Goal: Information Seeking & Learning: Learn about a topic

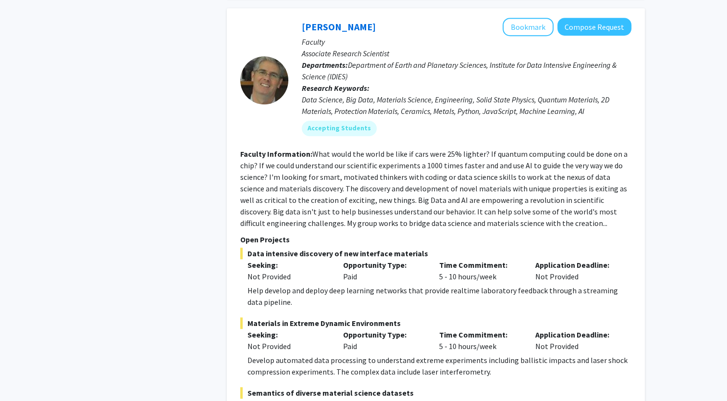
scroll to position [634, 0]
click at [244, 151] on fg-read-more "What would the world be like if cars were 25% lighter? If quantum computing cou…" at bounding box center [433, 187] width 387 height 79
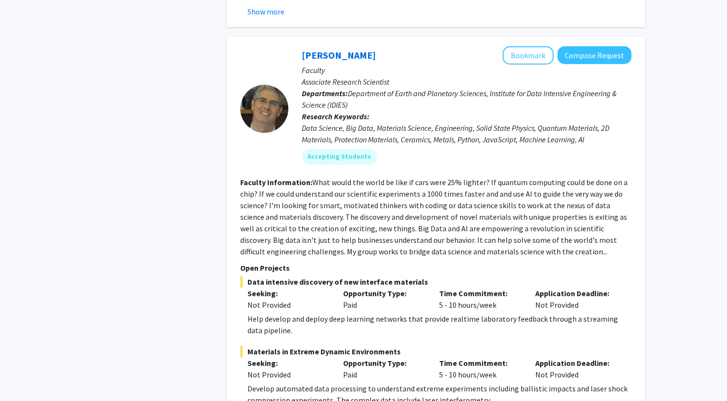
scroll to position [603, 0]
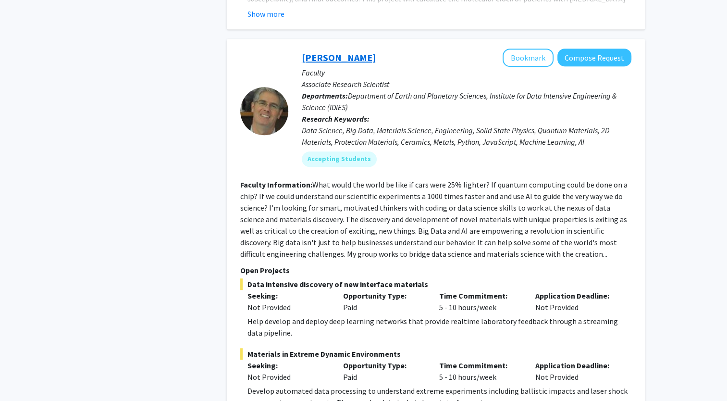
click at [321, 51] on link "[PERSON_NAME]" at bounding box center [339, 57] width 74 height 12
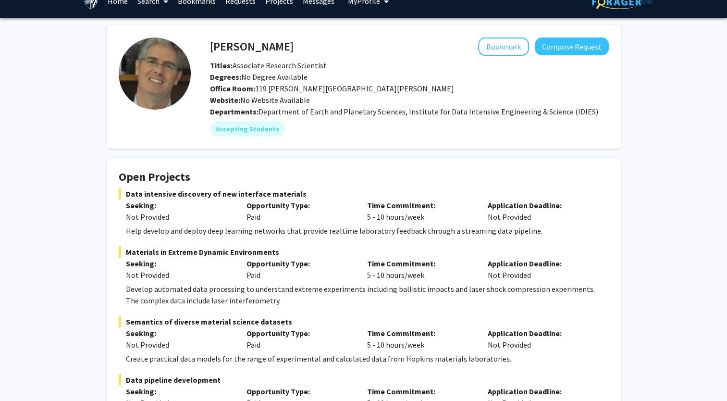
scroll to position [10, 0]
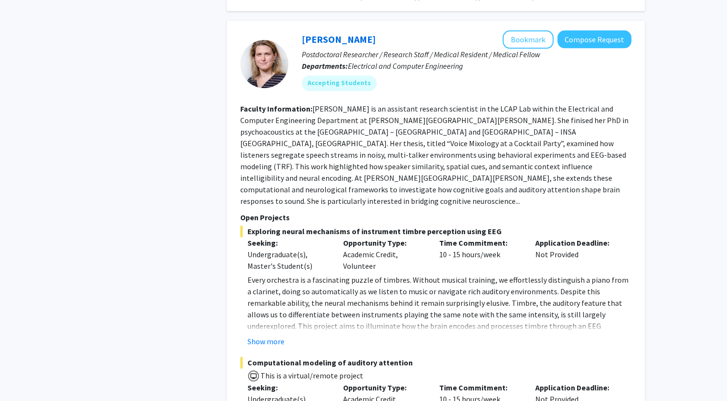
scroll to position [4917, 0]
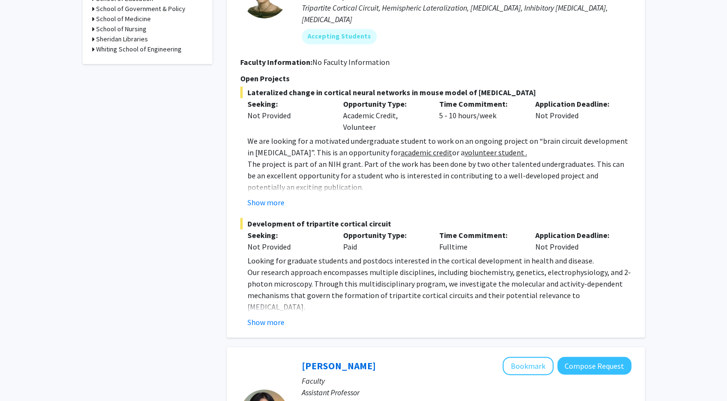
scroll to position [526, 0]
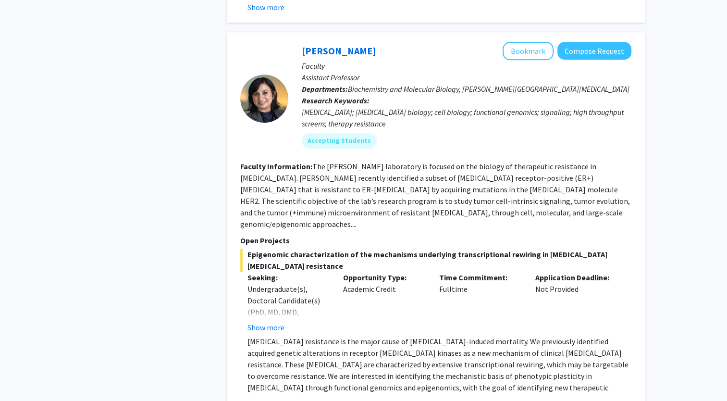
click at [408, 335] on p "[MEDICAL_DATA] resistance is the major cause of [MEDICAL_DATA]-induced mortalit…" at bounding box center [439, 369] width 384 height 69
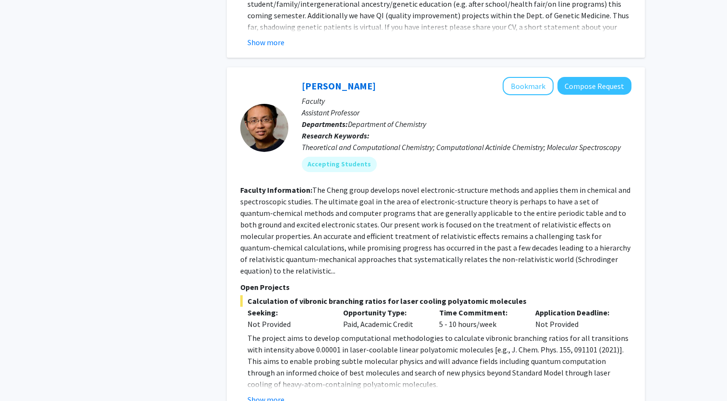
scroll to position [3155, 0]
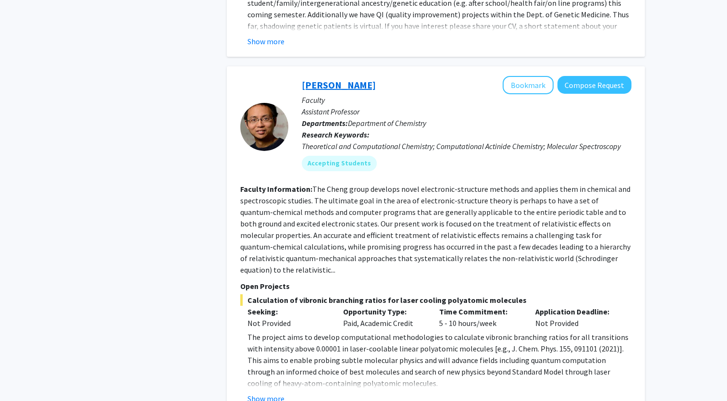
click at [312, 79] on link "[PERSON_NAME]" at bounding box center [339, 85] width 74 height 12
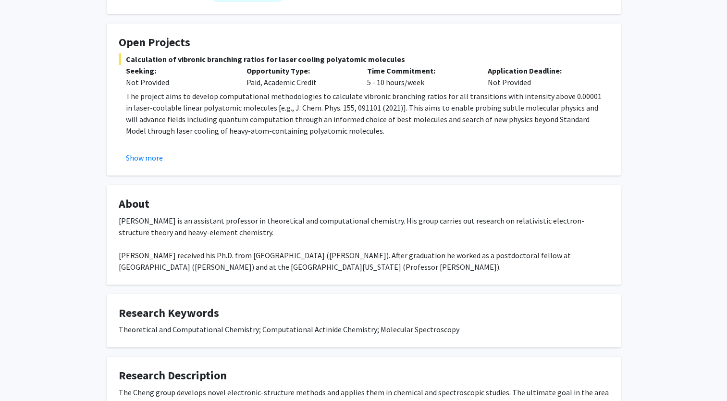
scroll to position [150, 0]
click at [150, 159] on button "Show more" at bounding box center [144, 159] width 37 height 12
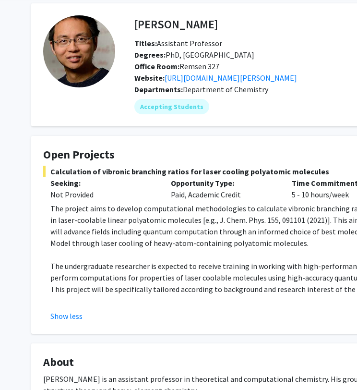
scroll to position [39, 0]
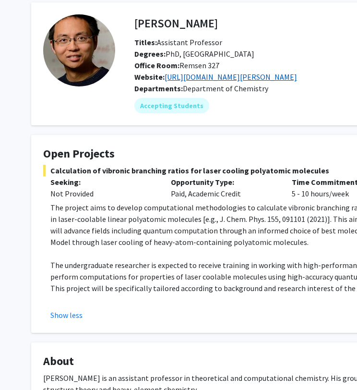
click at [201, 76] on link "[URL][DOMAIN_NAME][PERSON_NAME]" at bounding box center [231, 77] width 133 height 10
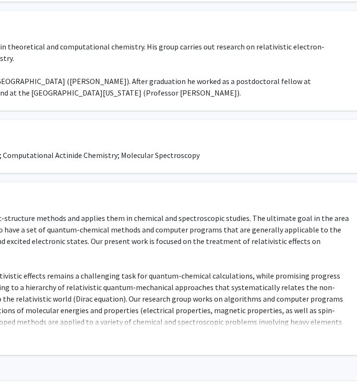
scroll to position [371, 0]
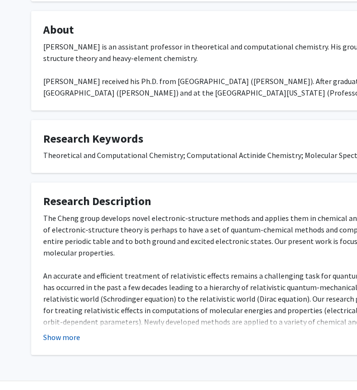
click at [61, 334] on button "Show more" at bounding box center [61, 337] width 37 height 12
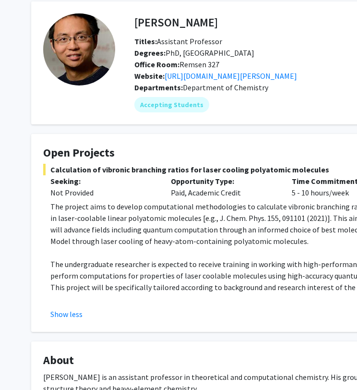
scroll to position [34, 0]
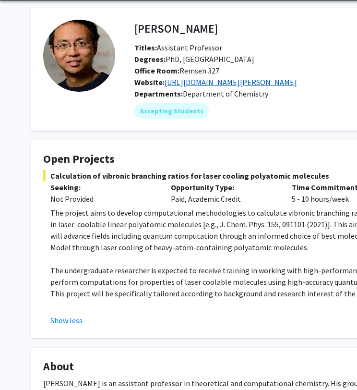
click at [234, 81] on link "[URL][DOMAIN_NAME][PERSON_NAME]" at bounding box center [231, 82] width 133 height 10
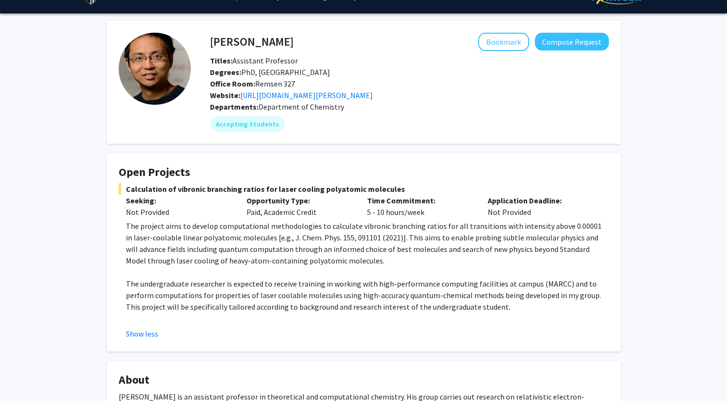
scroll to position [0, 0]
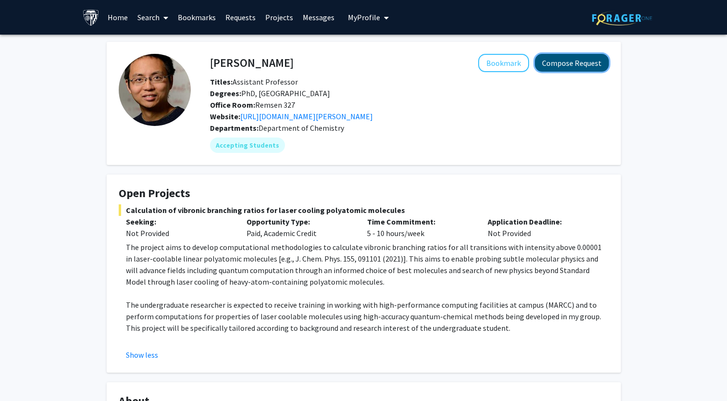
click at [560, 62] on button "Compose Request" at bounding box center [572, 63] width 74 height 18
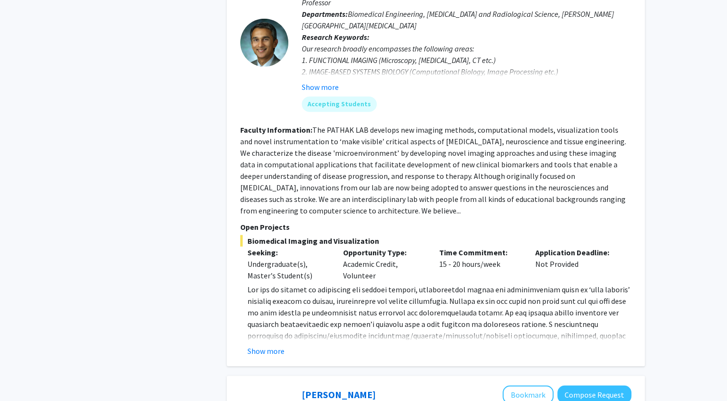
scroll to position [2524, 0]
click at [281, 344] on button "Show more" at bounding box center [265, 350] width 37 height 12
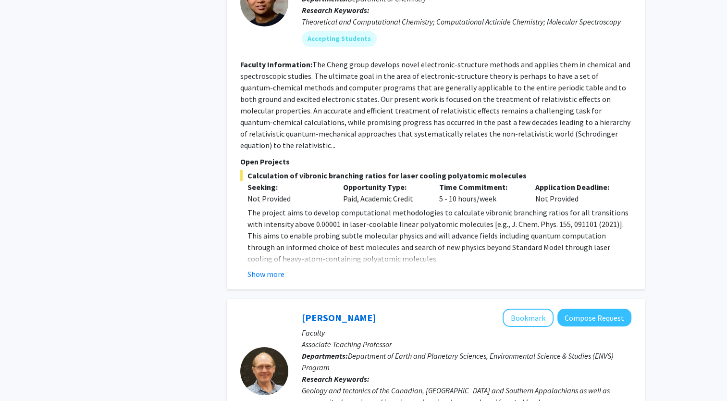
scroll to position [3336, 0]
click at [250, 207] on p "The project aims to develop computational methodologies to calculate vibronic b…" at bounding box center [439, 236] width 384 height 58
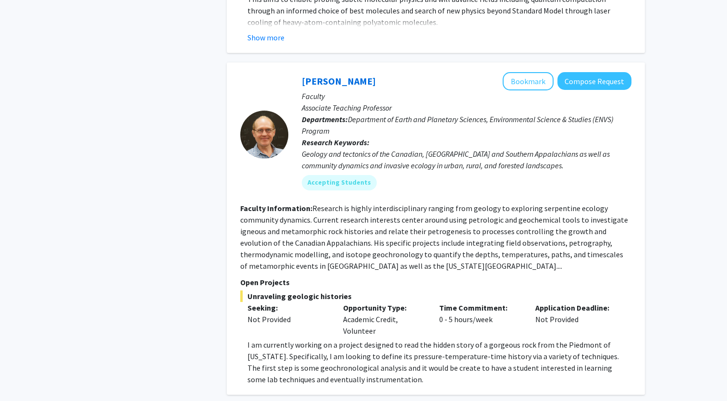
scroll to position [3575, 0]
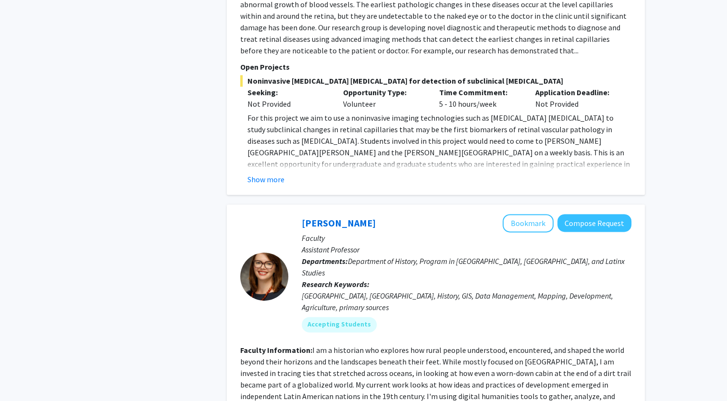
scroll to position [1253, 0]
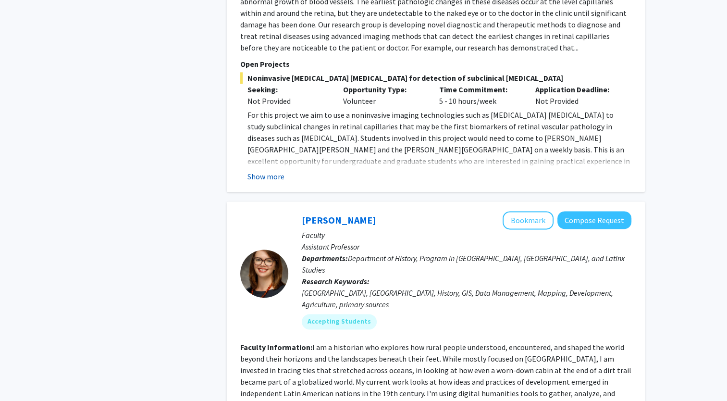
click at [274, 171] on button "Show more" at bounding box center [265, 177] width 37 height 12
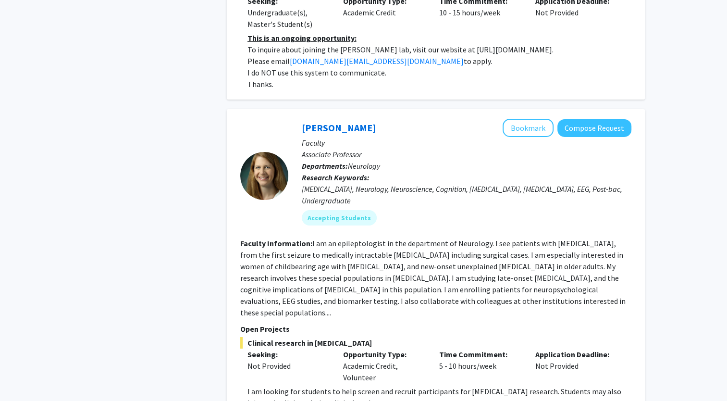
scroll to position [3370, 0]
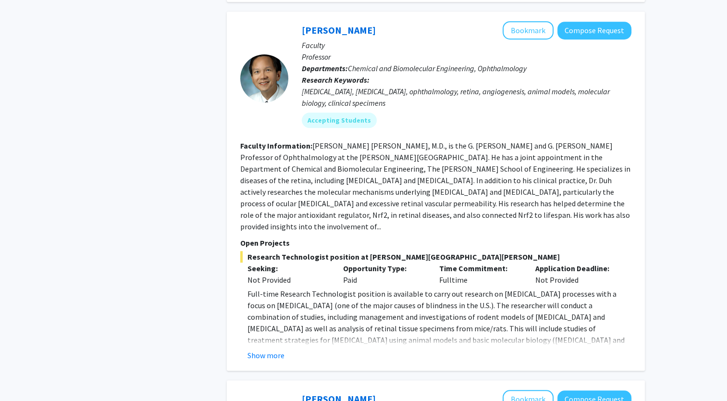
scroll to position [812, 0]
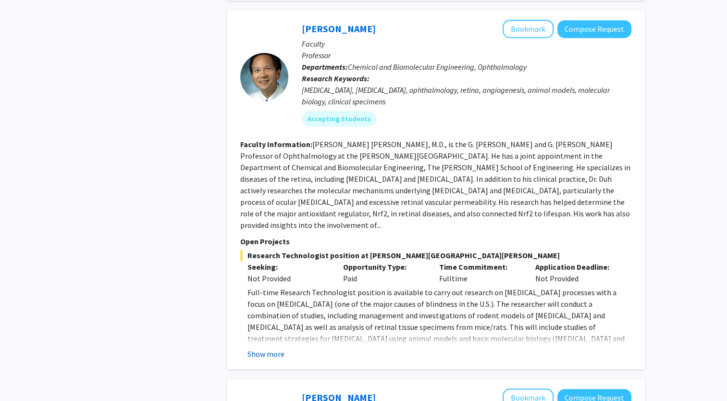
click at [261, 348] on button "Show more" at bounding box center [265, 354] width 37 height 12
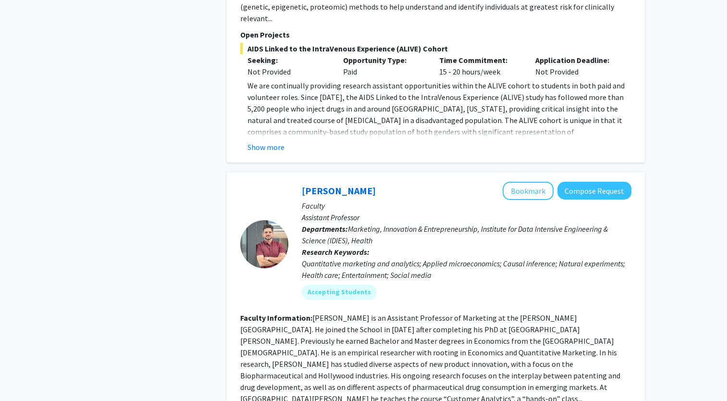
scroll to position [3476, 0]
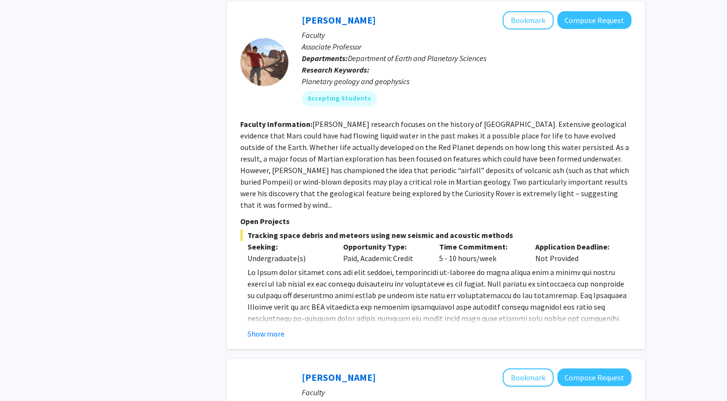
scroll to position [895, 0]
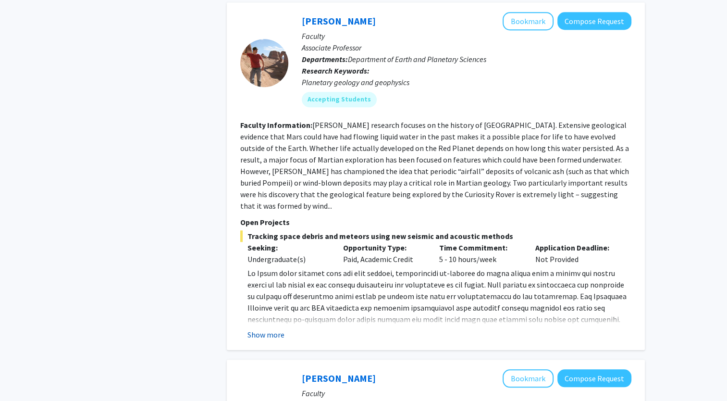
click at [272, 329] on button "Show more" at bounding box center [265, 335] width 37 height 12
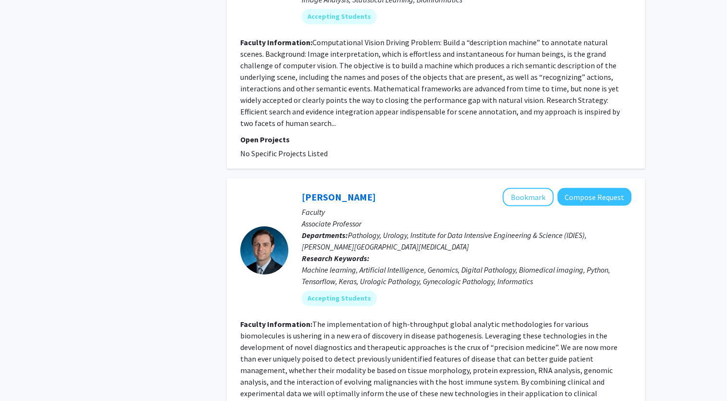
scroll to position [2940, 0]
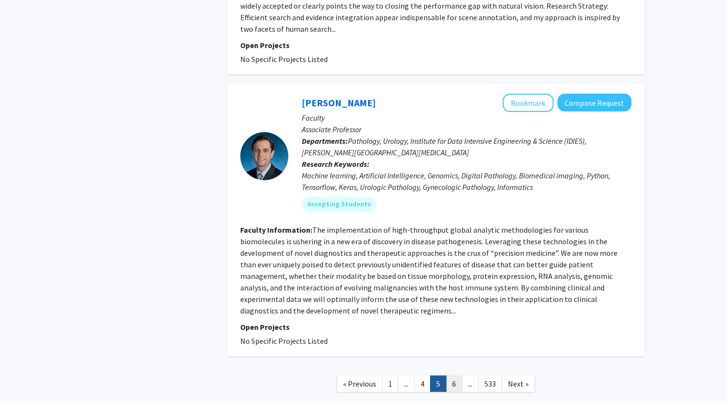
click at [454, 375] on link "6" at bounding box center [454, 383] width 16 height 17
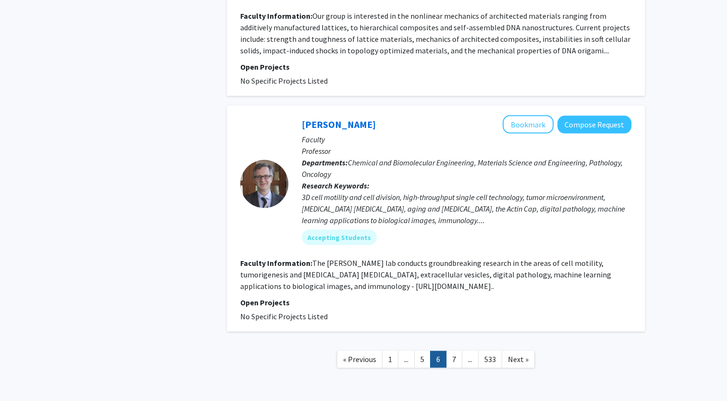
scroll to position [2020, 0]
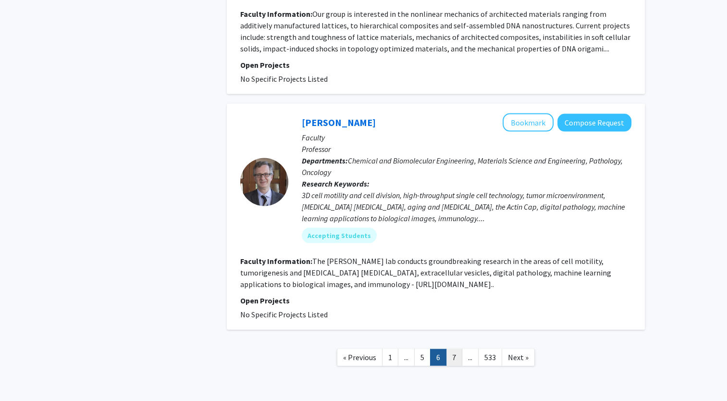
click at [456, 349] on link "7" at bounding box center [454, 357] width 16 height 17
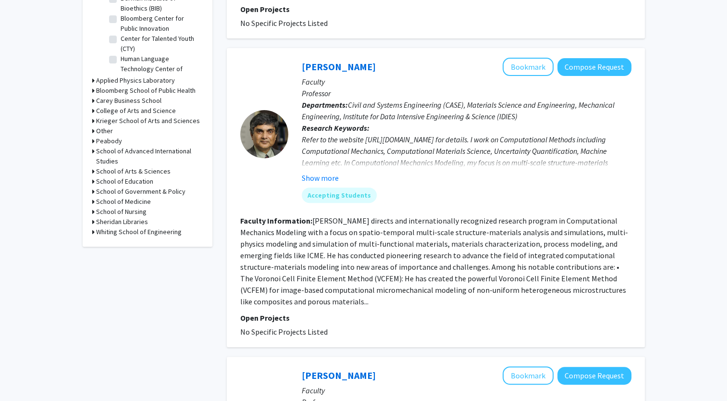
scroll to position [342, 0]
click at [125, 173] on h3 "School of Arts & Sciences" at bounding box center [133, 171] width 74 height 10
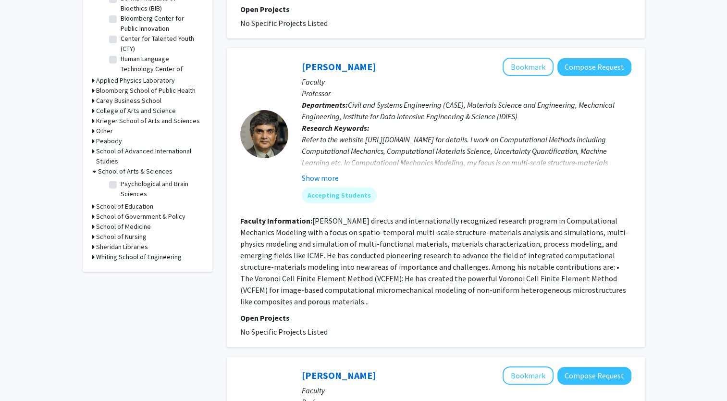
click at [110, 257] on h3 "Whiting School of Engineering" at bounding box center [139, 257] width 86 height 10
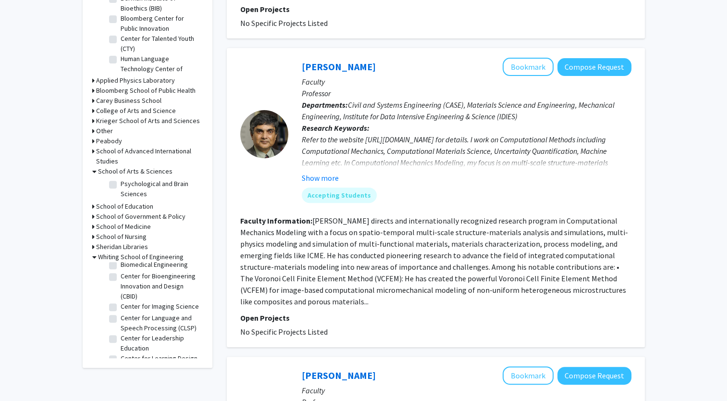
scroll to position [50, 0]
click at [131, 331] on label "Center for Language and Speech Processing (CLSP)" at bounding box center [161, 321] width 80 height 20
click at [127, 317] on input "Center for Language and Speech Processing (CLSP)" at bounding box center [124, 314] width 6 height 6
checkbox input "true"
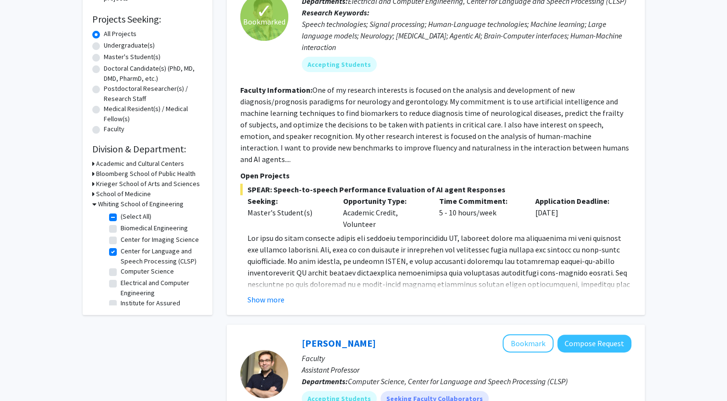
scroll to position [206, 0]
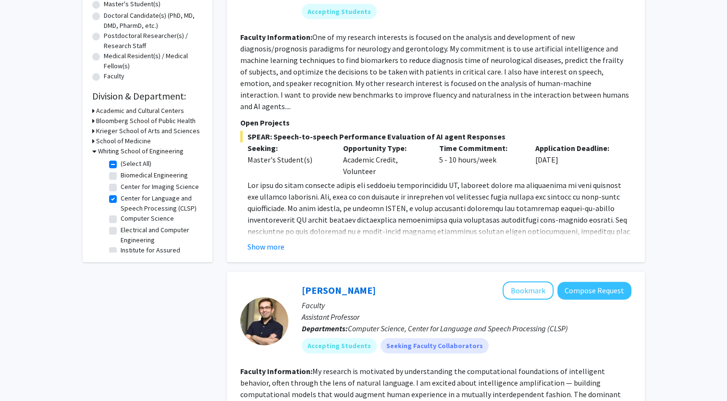
click at [121, 165] on label "(Select All)" at bounding box center [136, 164] width 31 height 10
click at [121, 165] on input "(Select All)" at bounding box center [124, 162] width 6 height 6
checkbox input "false"
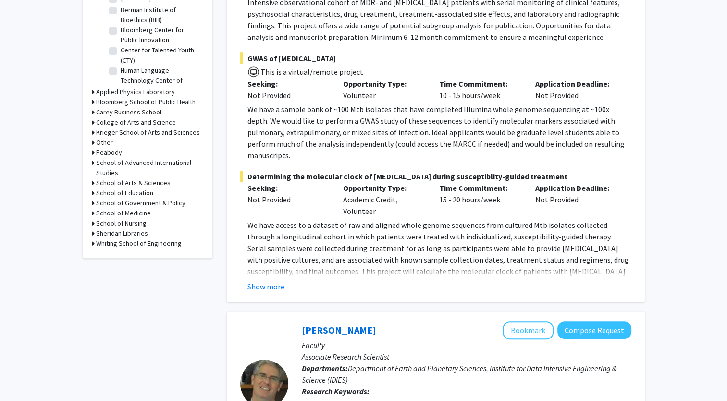
scroll to position [333, 0]
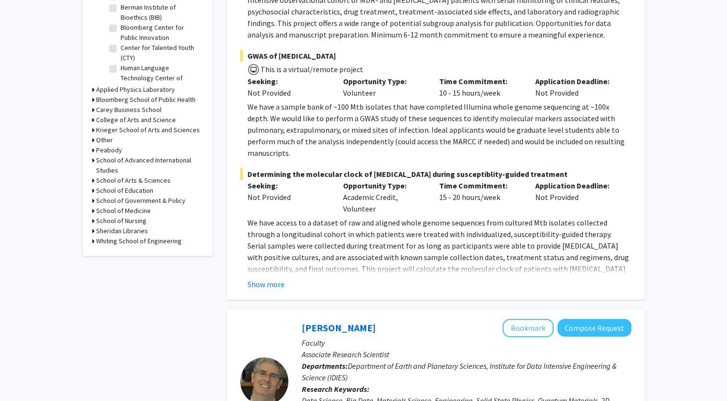
click at [145, 241] on h3 "Whiting School of Engineering" at bounding box center [139, 241] width 86 height 10
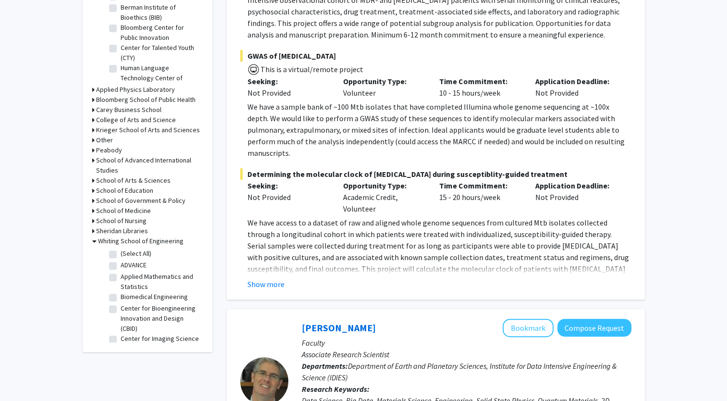
scroll to position [36, 0]
click at [112, 266] on fg-checkbox "Biomedical Engineering Biomedical Engineering" at bounding box center [154, 262] width 91 height 12
drag, startPoint x: 112, startPoint y: 266, endPoint x: 113, endPoint y: 279, distance: 13.1
click at [113, 279] on fg-checkbox "Center for Bioengineering Innovation and Design (CBID) Center for Bioengineerin…" at bounding box center [154, 283] width 91 height 30
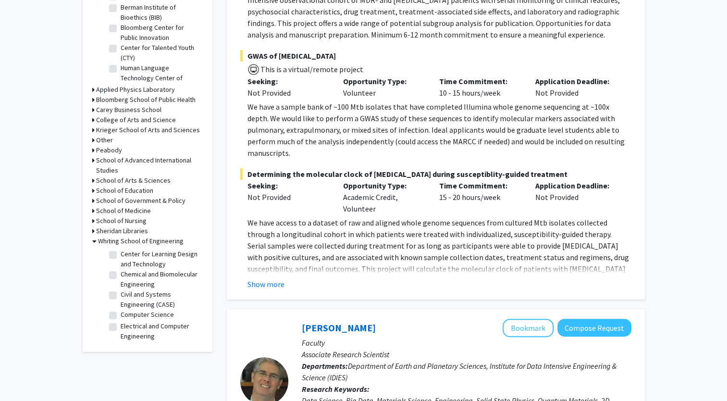
scroll to position [138, 0]
click at [121, 282] on label "Chemical and Biomolecular Engineering" at bounding box center [161, 277] width 80 height 20
click at [121, 273] on input "Chemical and Biomolecular Engineering" at bounding box center [124, 270] width 6 height 6
checkbox input "true"
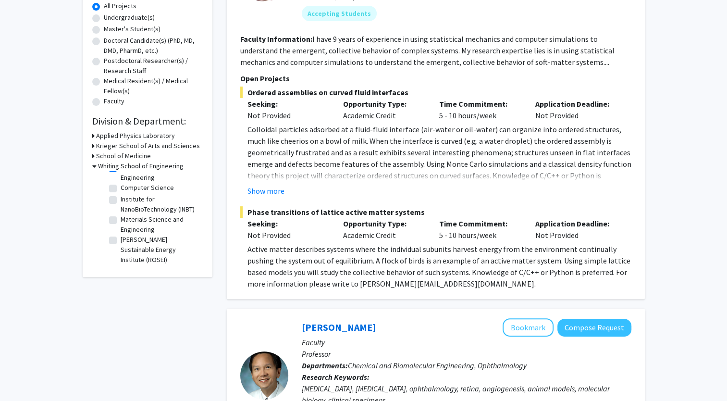
scroll to position [67, 0]
click at [121, 229] on label "Materials Science and Engineering" at bounding box center [161, 224] width 80 height 20
click at [121, 221] on input "Materials Science and Engineering" at bounding box center [124, 217] width 6 height 6
checkbox input "true"
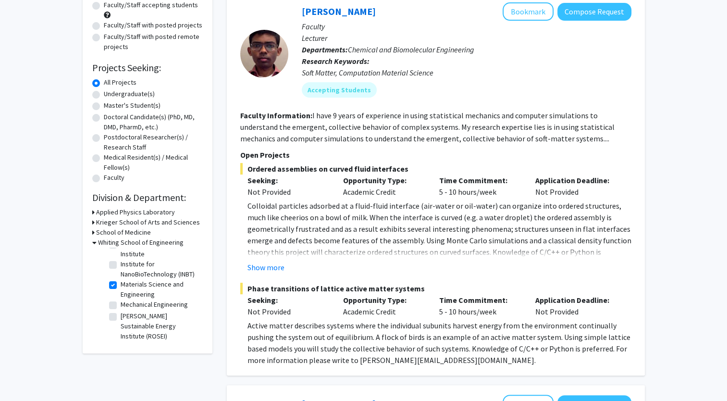
scroll to position [146, 0]
click at [121, 318] on label "[PERSON_NAME] Sustainable Energy Institute (ROSEI)" at bounding box center [161, 326] width 80 height 30
click at [121, 317] on input "[PERSON_NAME] Sustainable Energy Institute (ROSEI)" at bounding box center [124, 314] width 6 height 6
checkbox input "true"
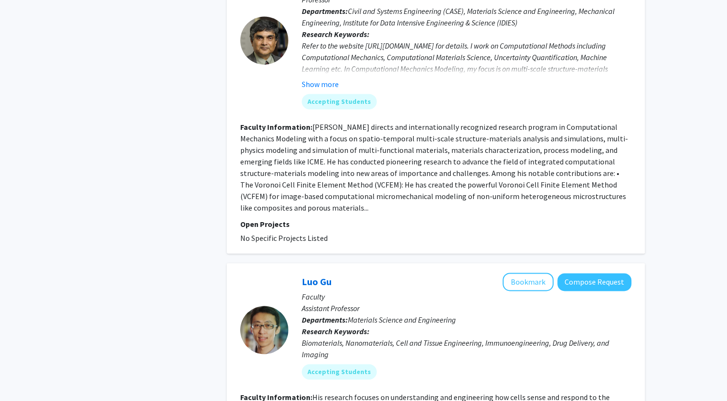
scroll to position [1401, 0]
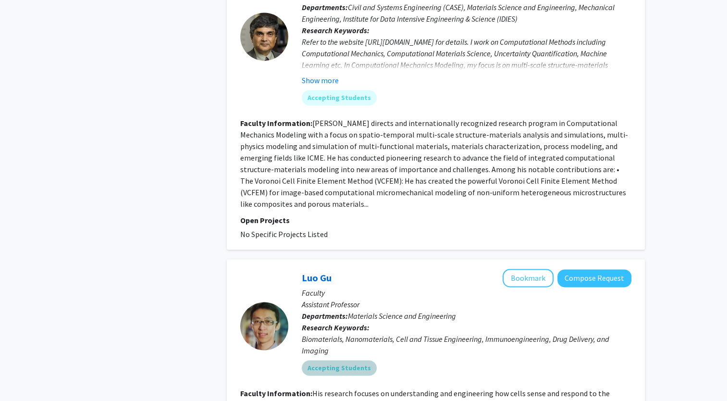
click at [372, 368] on div "Accepting Students" at bounding box center [466, 367] width 333 height 19
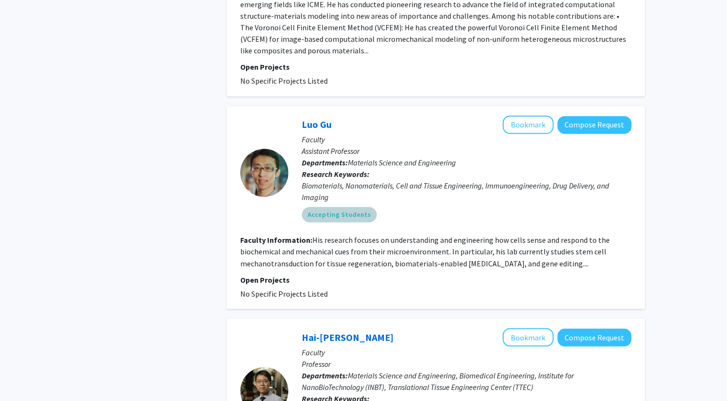
scroll to position [1575, 0]
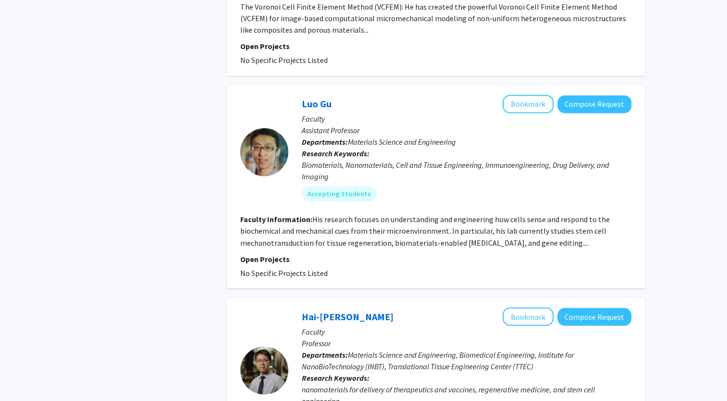
click at [368, 267] on fg-project-list "No Specific Projects Listed" at bounding box center [435, 273] width 391 height 12
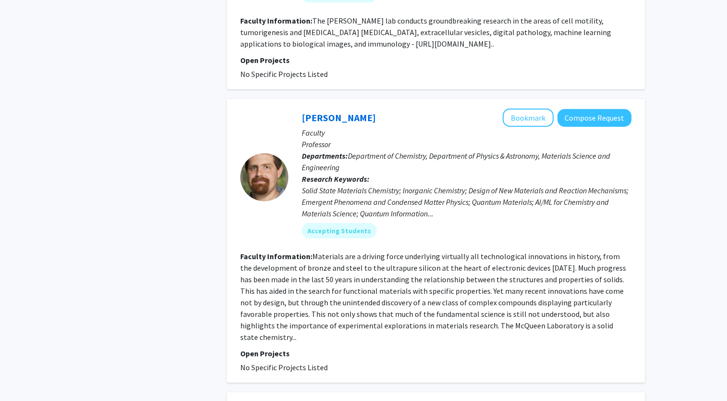
scroll to position [2279, 0]
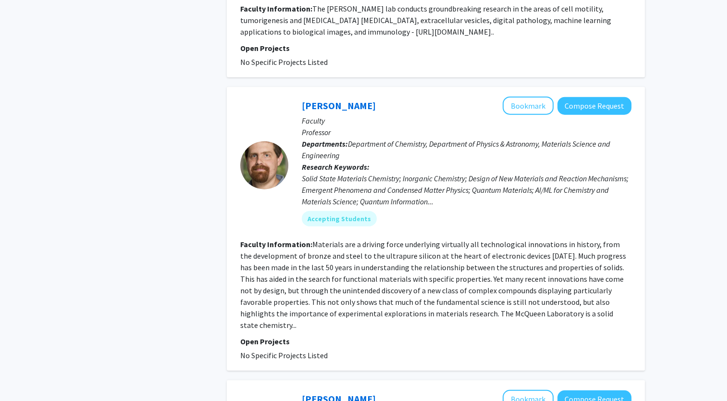
click at [368, 266] on fg-read-more "Materials are a driving force underlying virtually all technological innovation…" at bounding box center [433, 284] width 386 height 90
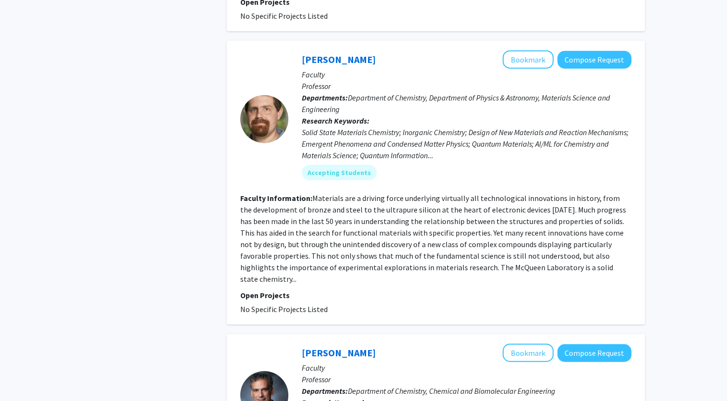
scroll to position [2326, 0]
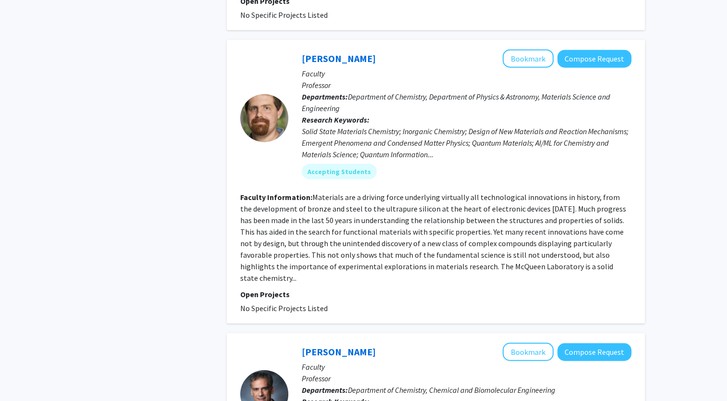
click at [490, 263] on fg-read-more "Materials are a driving force underlying virtually all technological innovation…" at bounding box center [433, 237] width 386 height 90
click at [323, 55] on link "[PERSON_NAME]" at bounding box center [339, 58] width 74 height 12
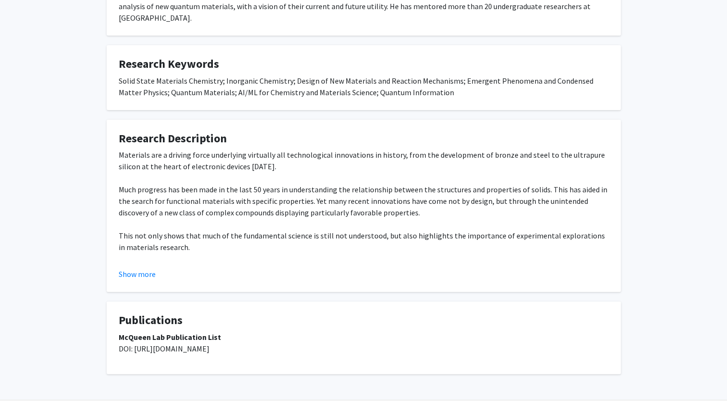
scroll to position [238, 0]
click at [133, 268] on button "Show more" at bounding box center [137, 274] width 37 height 12
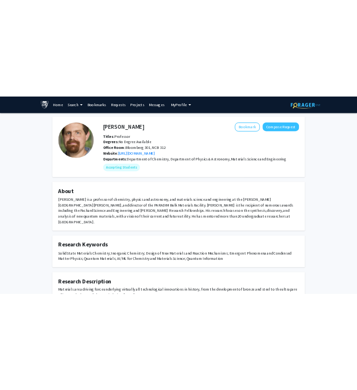
scroll to position [0, 0]
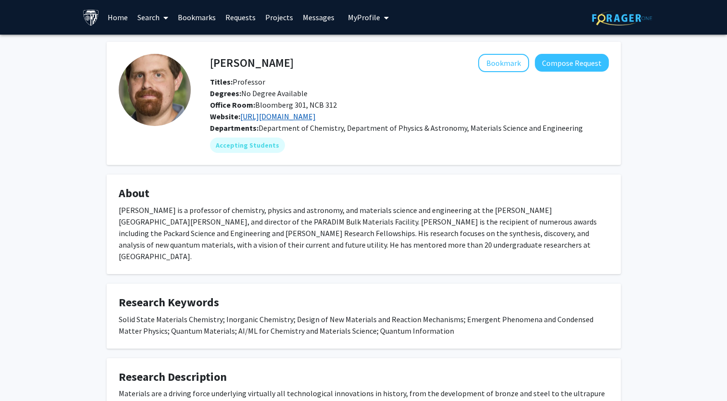
click at [282, 117] on link "[URL][DOMAIN_NAME]" at bounding box center [277, 116] width 75 height 10
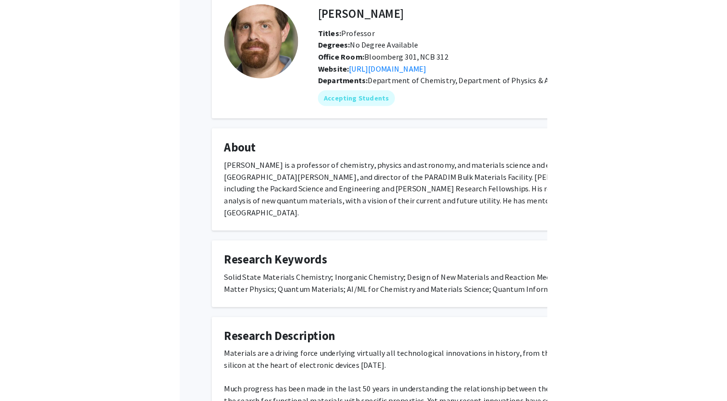
scroll to position [51, 0]
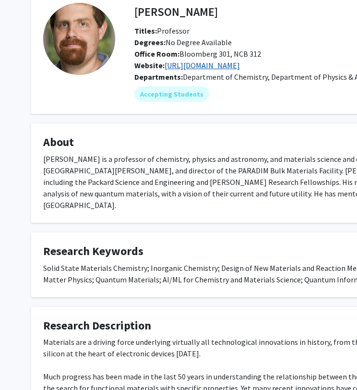
click at [231, 63] on link "[URL][DOMAIN_NAME]" at bounding box center [202, 66] width 75 height 10
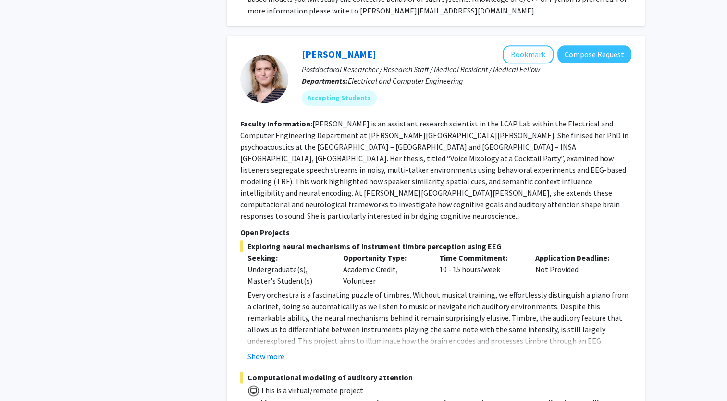
scroll to position [4917, 0]
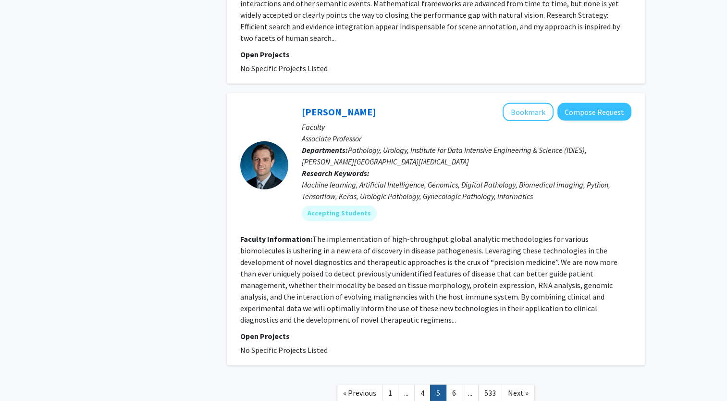
scroll to position [2871, 0]
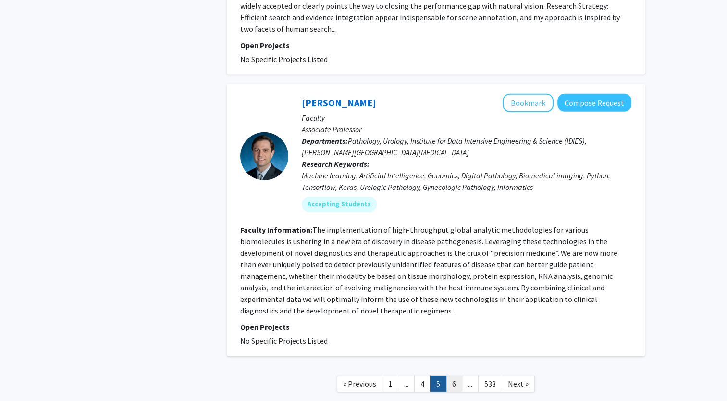
click at [451, 375] on link "6" at bounding box center [454, 383] width 16 height 17
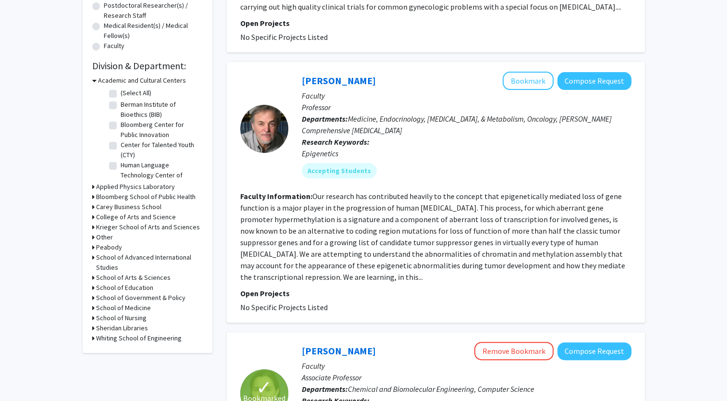
scroll to position [264, 0]
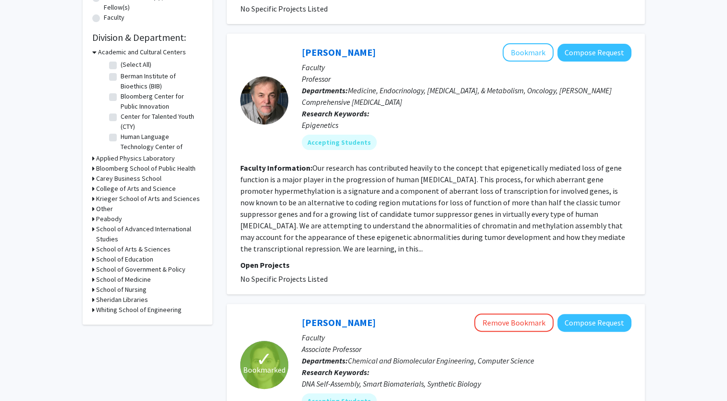
click at [147, 306] on h3 "Whiting School of Engineering" at bounding box center [139, 310] width 86 height 10
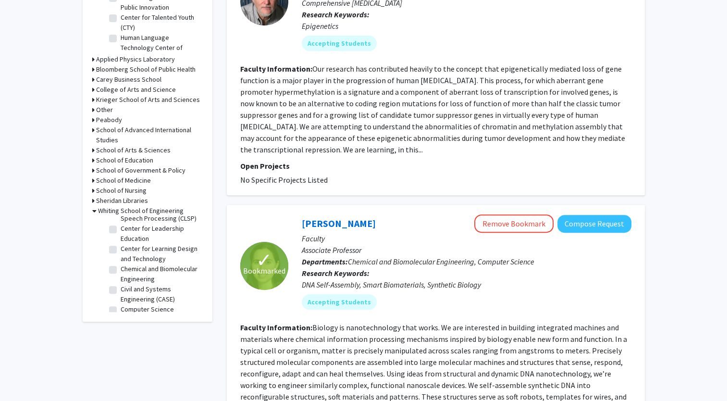
scroll to position [117, 0]
click at [121, 273] on label "Chemical and Biomolecular Engineering" at bounding box center [161, 268] width 80 height 20
click at [121, 264] on input "Chemical and Biomolecular Engineering" at bounding box center [124, 261] width 6 height 6
checkbox input "true"
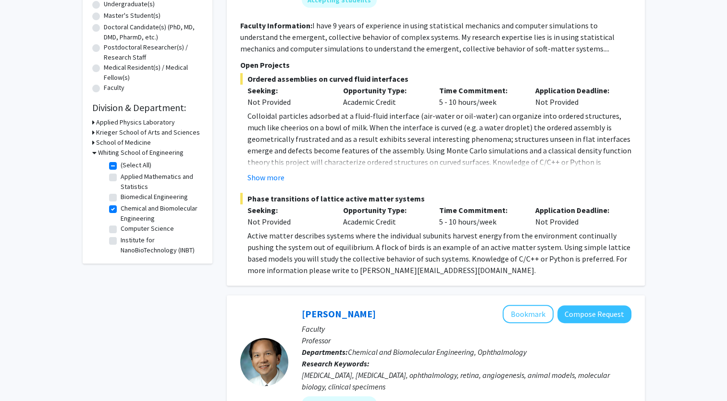
scroll to position [74, 0]
click at [121, 227] on label "[PERSON_NAME] Sustainable Energy Institute (ROSEI)" at bounding box center [161, 236] width 80 height 30
click at [121, 227] on input "[PERSON_NAME] Sustainable Energy Institute (ROSEI)" at bounding box center [124, 224] width 6 height 6
checkbox input "true"
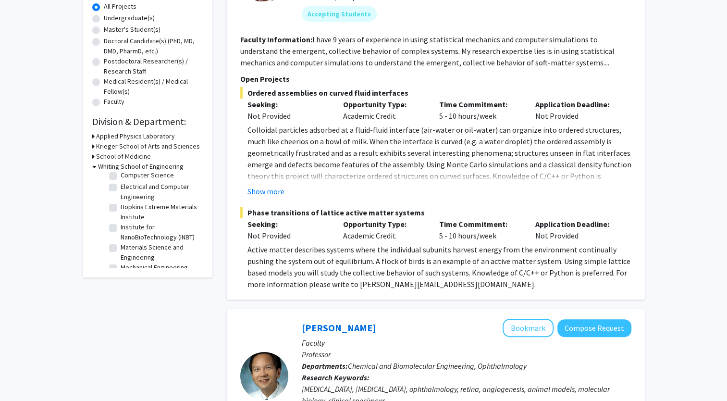
scroll to position [146, 0]
click at [113, 214] on fg-checkbox "Materials Science and Engineering Materials Science and Engineering" at bounding box center [154, 213] width 91 height 20
click at [112, 213] on fg-checkbox "Materials Science and Engineering Materials Science and Engineering" at bounding box center [154, 213] width 91 height 20
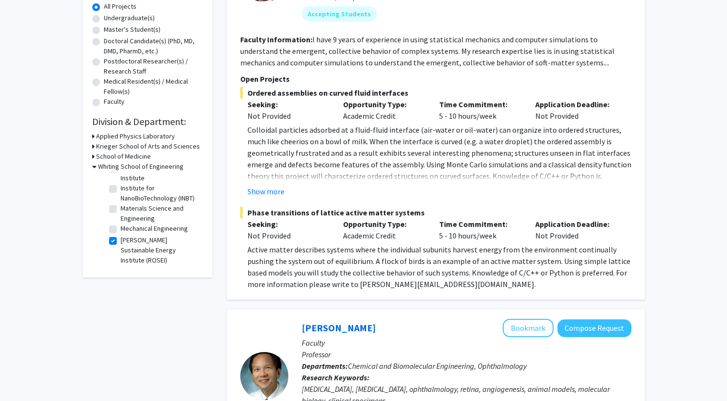
click at [121, 212] on label "Materials Science and Engineering" at bounding box center [161, 213] width 80 height 20
click at [121, 209] on input "Materials Science and Engineering" at bounding box center [124, 206] width 6 height 6
checkbox input "true"
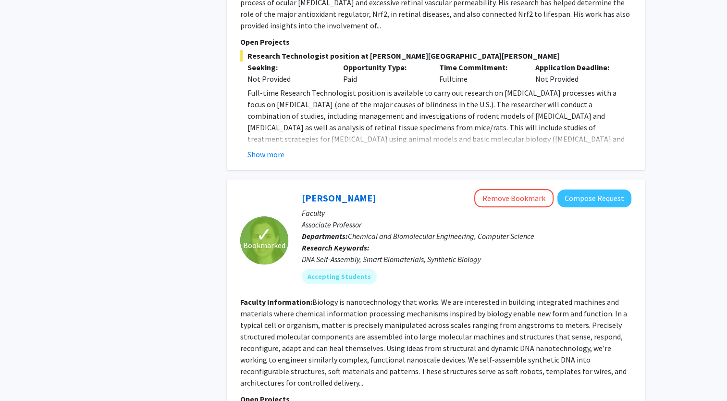
scroll to position [686, 0]
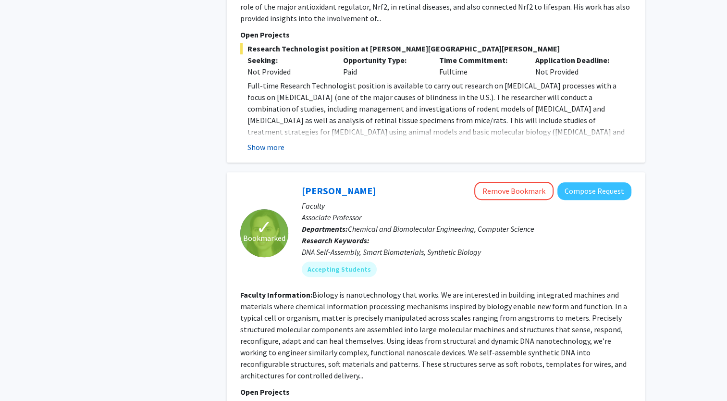
click at [268, 141] on button "Show more" at bounding box center [265, 147] width 37 height 12
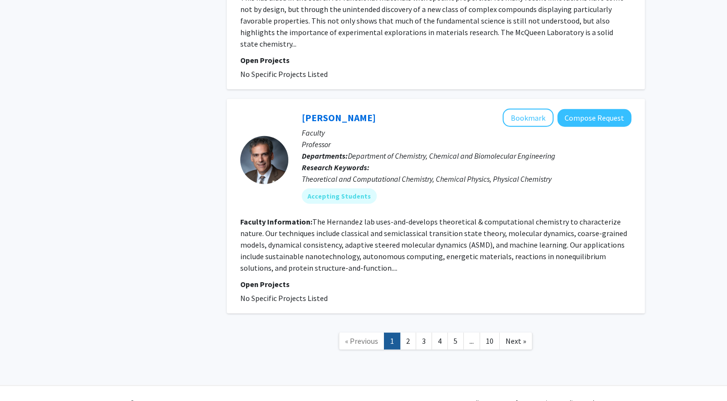
scroll to position [2610, 0]
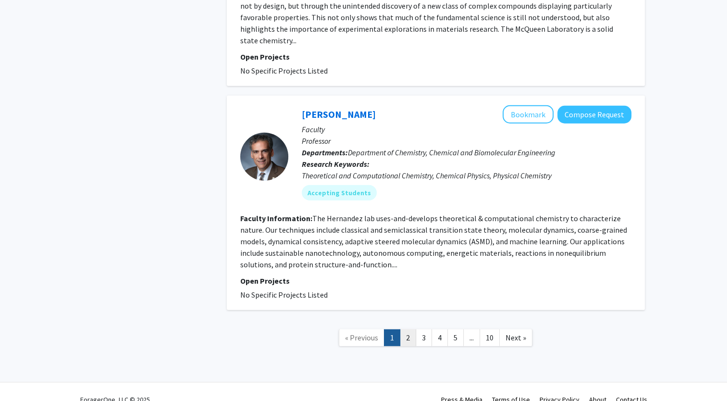
click at [409, 329] on link "2" at bounding box center [408, 337] width 16 height 17
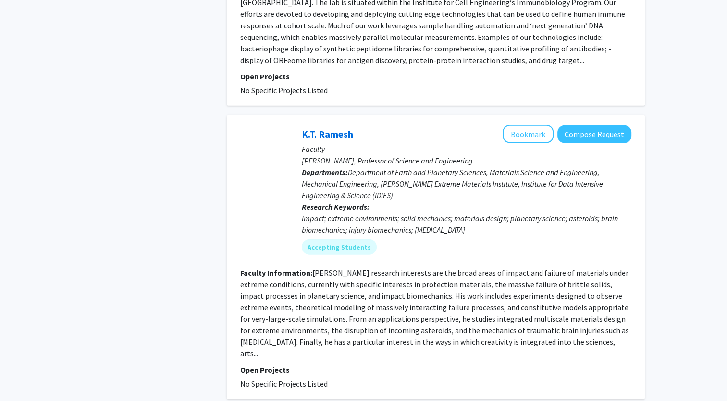
scroll to position [2269, 0]
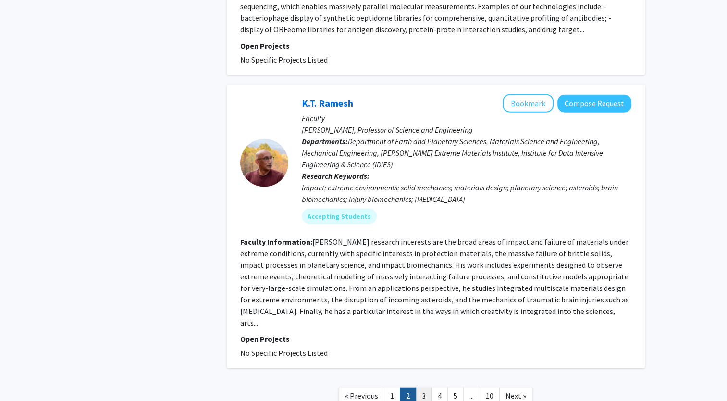
click at [419, 387] on link "3" at bounding box center [424, 395] width 16 height 17
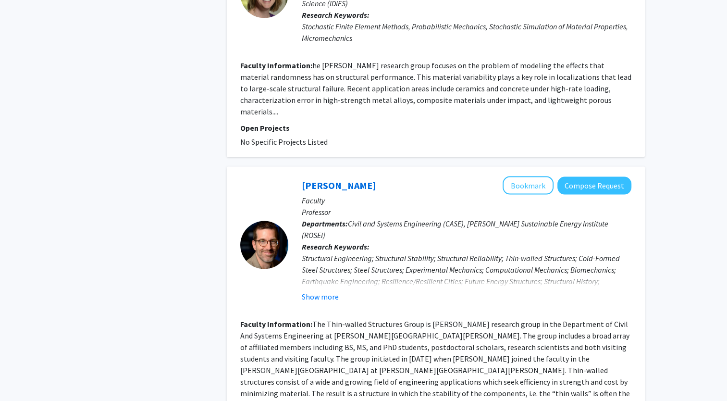
scroll to position [2070, 0]
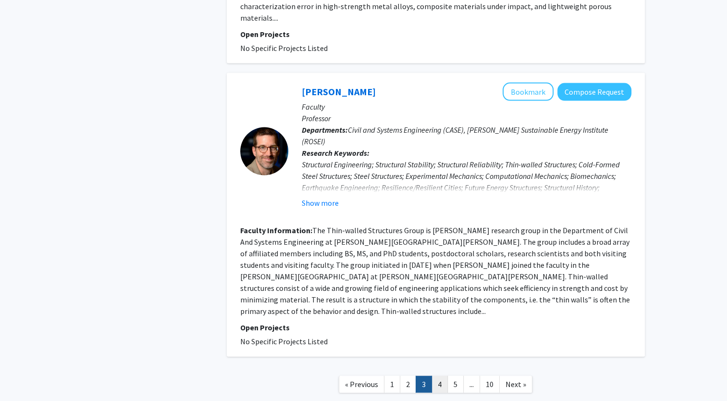
click at [444, 376] on link "4" at bounding box center [439, 384] width 16 height 17
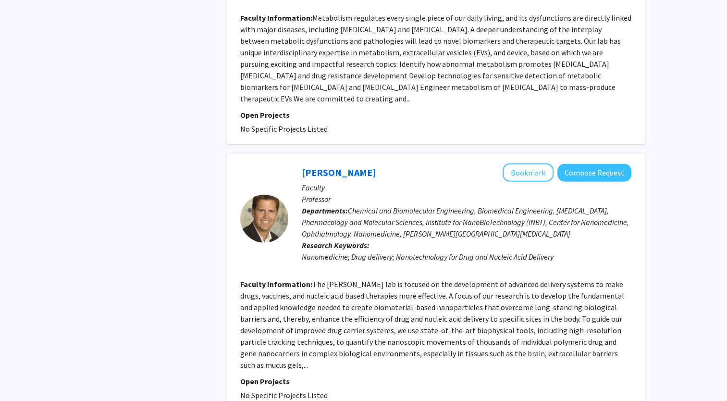
scroll to position [2254, 0]
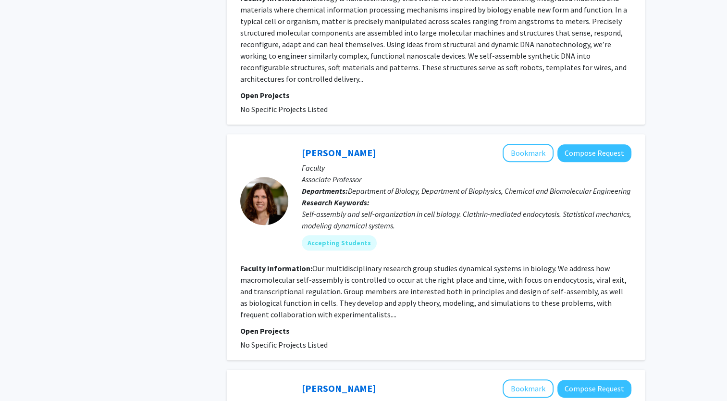
scroll to position [984, 0]
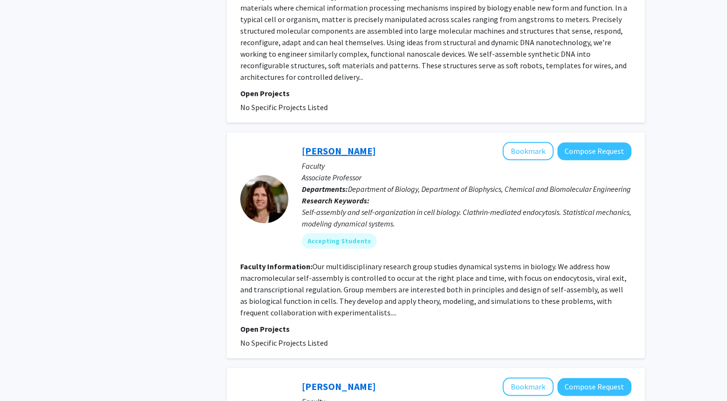
click at [339, 145] on link "[PERSON_NAME]" at bounding box center [339, 151] width 74 height 12
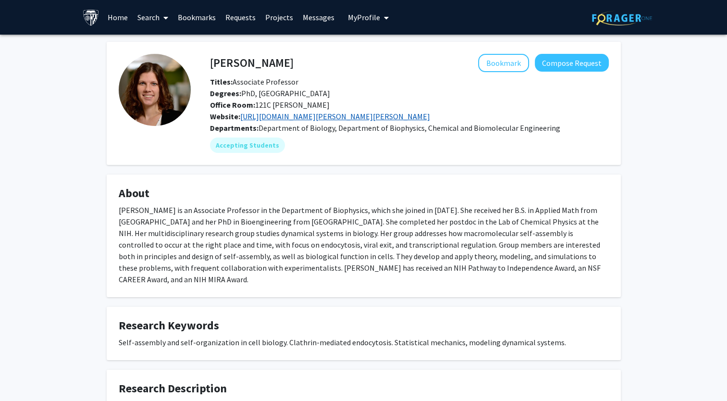
click at [281, 120] on link "https://sites.krieger.jhu.edu/johnson-lab/" at bounding box center [335, 116] width 190 height 10
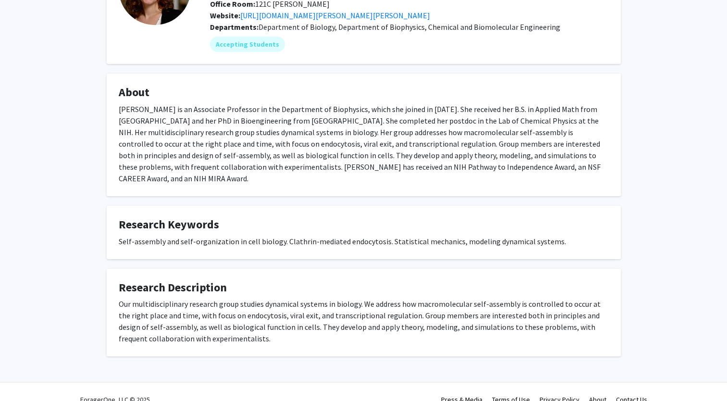
scroll to position [104, 0]
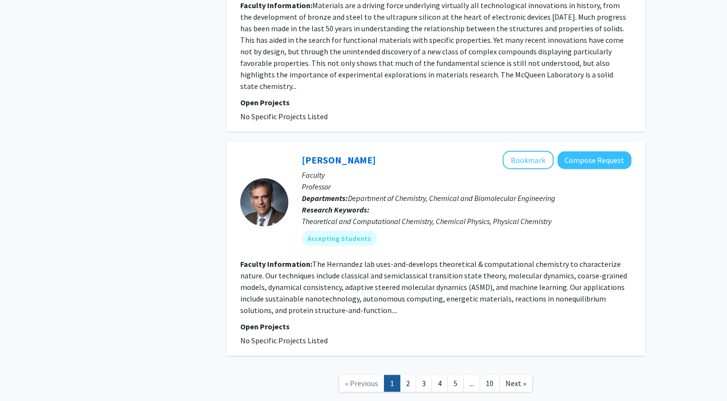
scroll to position [2522, 0]
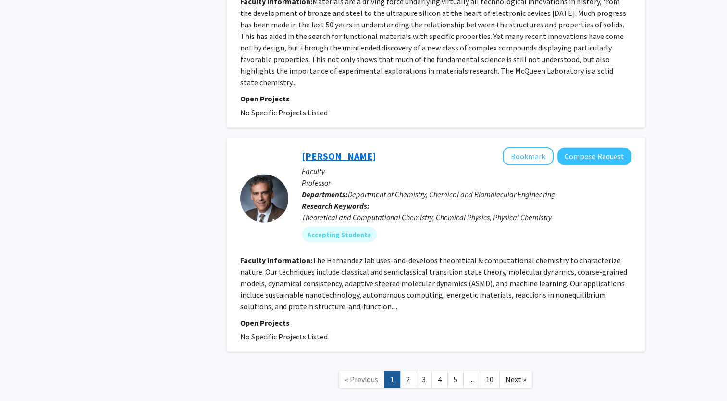
click at [341, 150] on link "[PERSON_NAME]" at bounding box center [339, 156] width 74 height 12
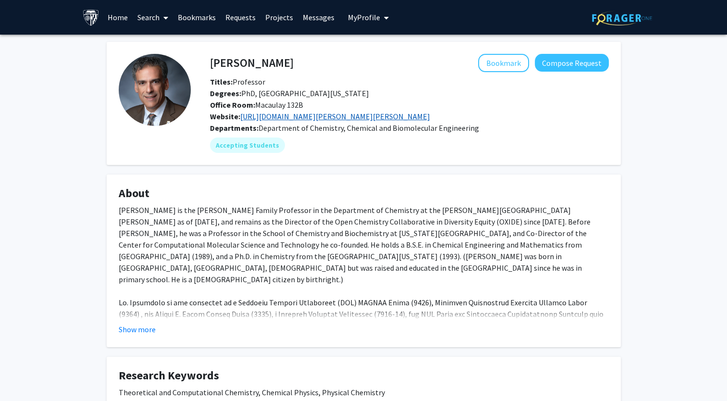
click at [268, 116] on link "https://sites.krieger.jhu.edu/hernandez-lab/" at bounding box center [335, 116] width 190 height 10
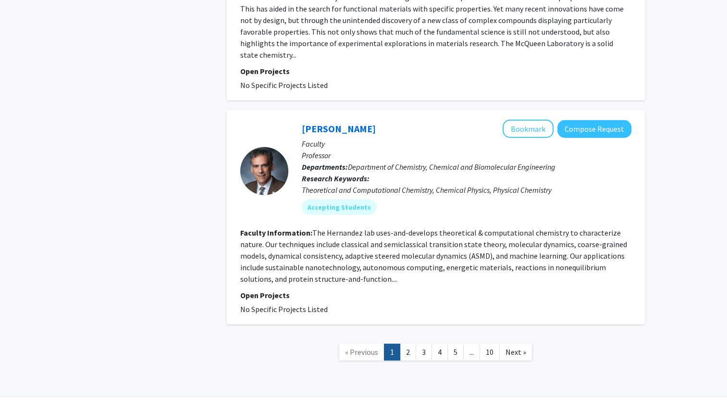
scroll to position [2563, 0]
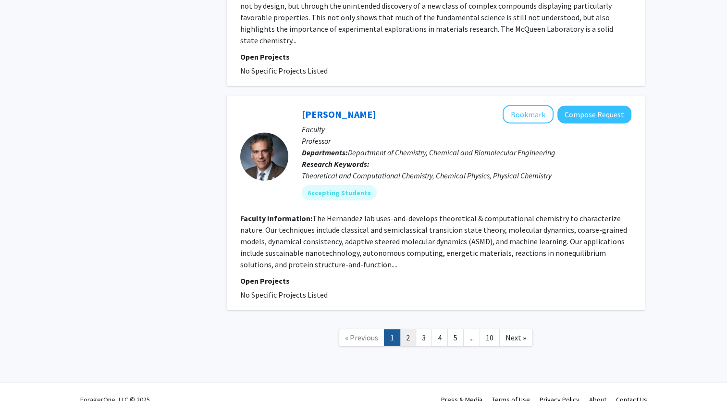
click at [409, 329] on link "2" at bounding box center [408, 337] width 16 height 17
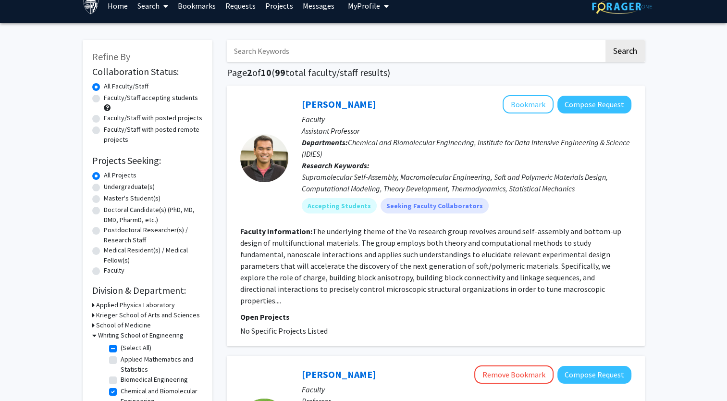
scroll to position [13, 0]
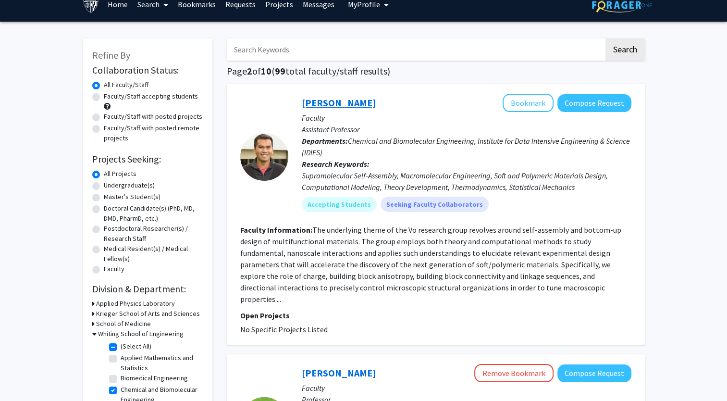
click at [309, 105] on link "[PERSON_NAME]" at bounding box center [339, 103] width 74 height 12
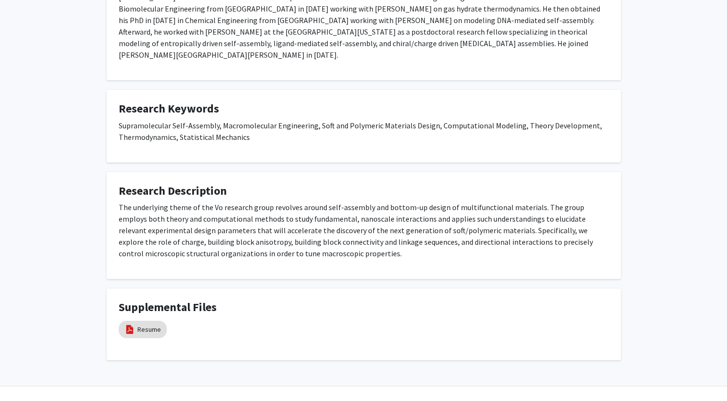
scroll to position [213, 0]
drag, startPoint x: 366, startPoint y: 252, endPoint x: 313, endPoint y: 273, distance: 56.3
click at [313, 273] on div "Thi Vo Bookmark Compose Request Titles: Assistant Professor Degrees: PhD, Colum…" at bounding box center [363, 93] width 528 height 531
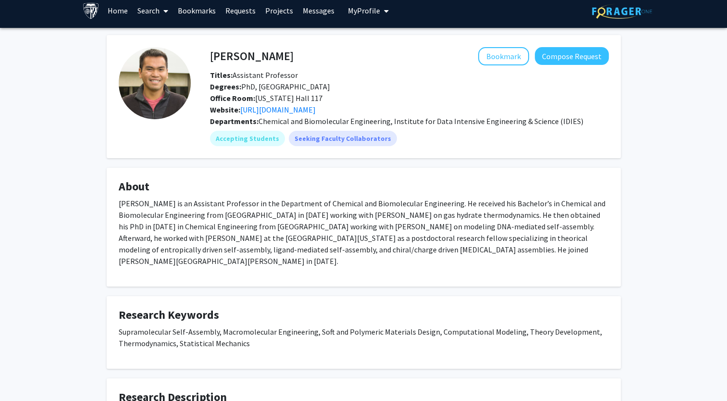
scroll to position [0, 0]
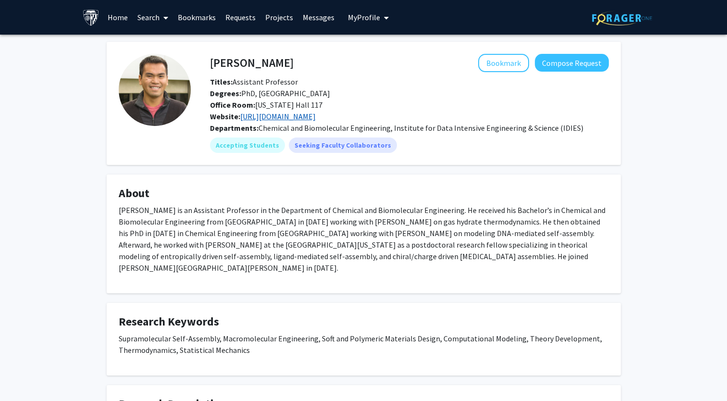
click at [267, 116] on link "https://vogroup.wse.jhu.edu/" at bounding box center [277, 116] width 75 height 10
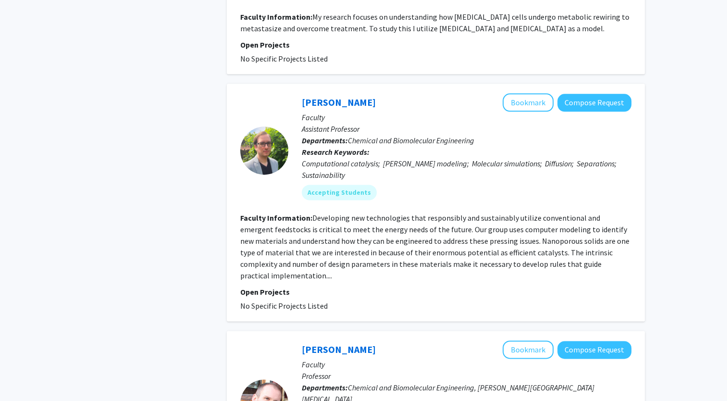
scroll to position [1214, 0]
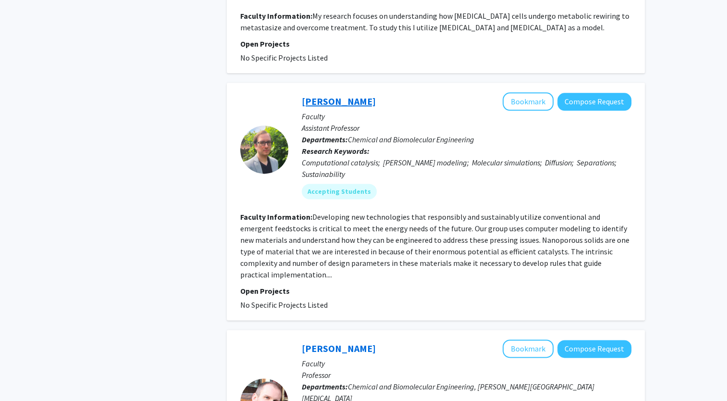
click at [360, 95] on link "Brandon Bukowski" at bounding box center [339, 101] width 74 height 12
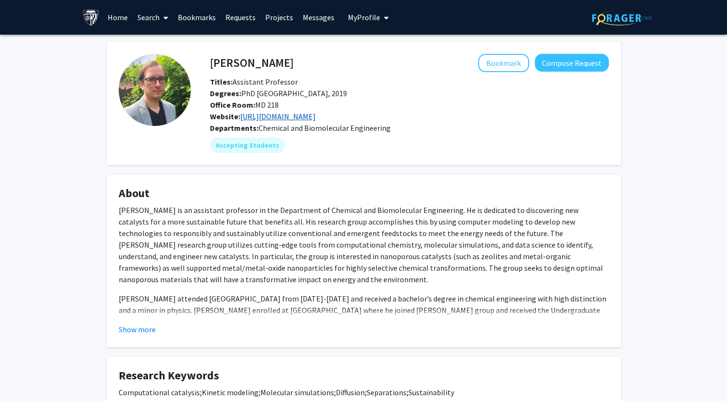
click at [269, 117] on link "https://bukowskigroup.wse.jhu.edu/" at bounding box center [277, 116] width 75 height 10
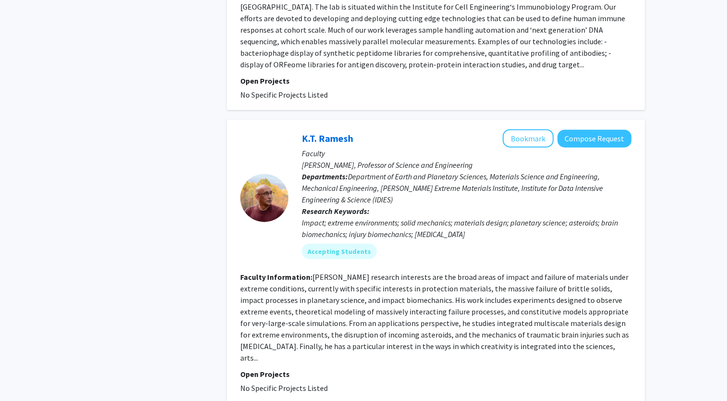
scroll to position [2235, 0]
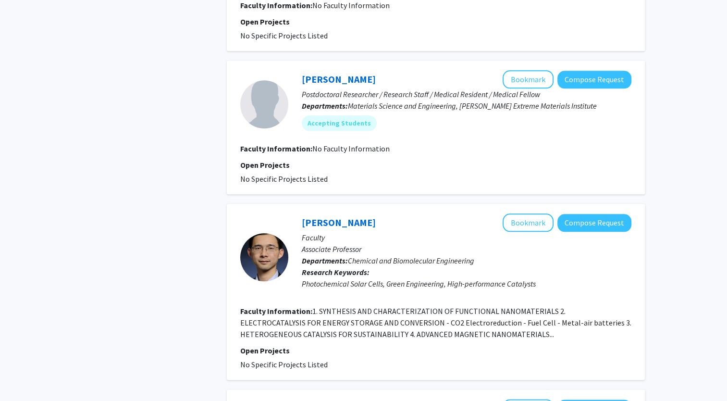
scroll to position [1015, 0]
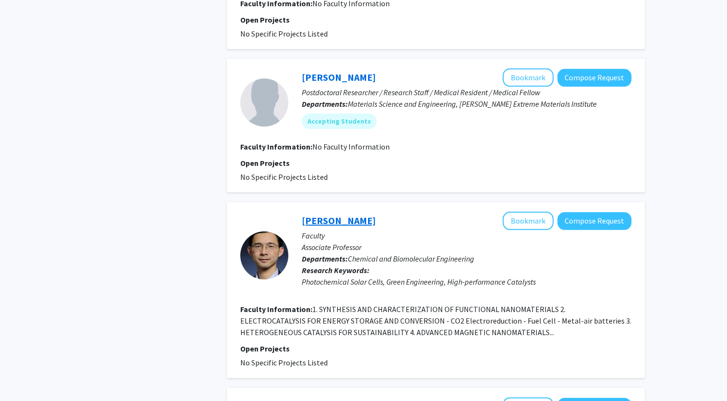
click at [329, 214] on link "Chao Wang" at bounding box center [339, 220] width 74 height 12
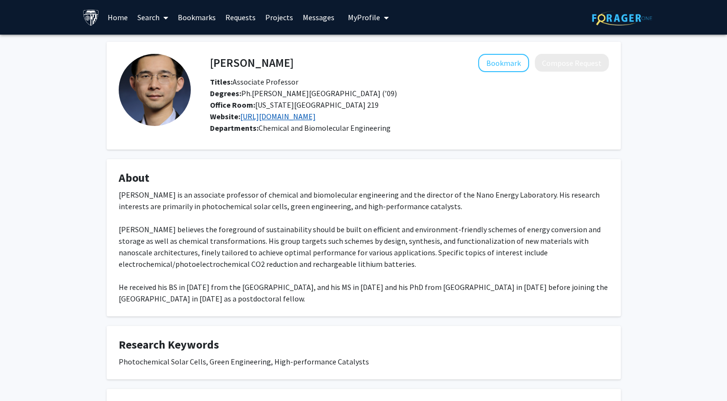
click at [294, 117] on link "https://nel.johnshopkins.edu/" at bounding box center [277, 116] width 75 height 10
